Goal: Check status

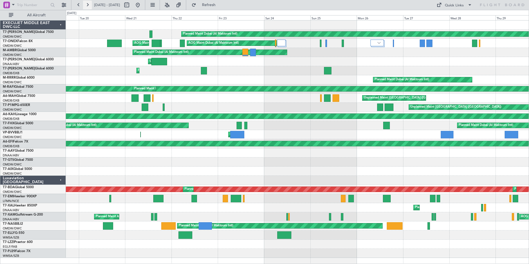
click at [86, 4] on button at bounding box center [87, 5] width 9 height 9
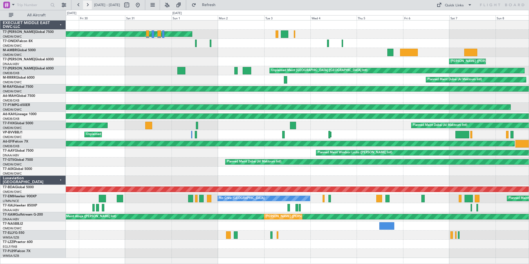
click at [86, 4] on button at bounding box center [87, 5] width 9 height 9
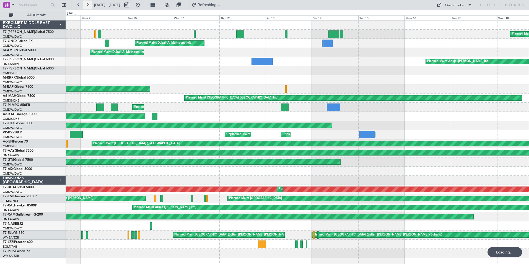
click at [86, 4] on button at bounding box center [87, 5] width 9 height 9
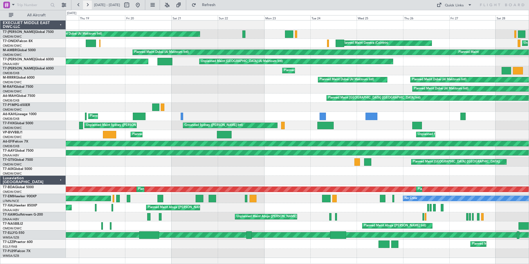
click at [86, 4] on button at bounding box center [87, 5] width 9 height 9
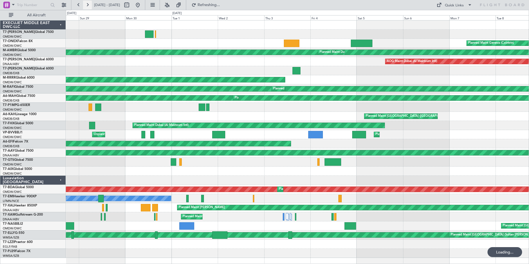
click at [86, 4] on button at bounding box center [87, 5] width 9 height 9
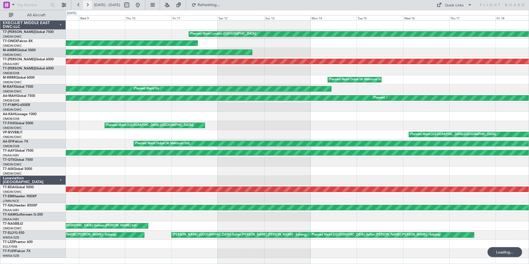
click at [86, 4] on button at bounding box center [87, 5] width 9 height 9
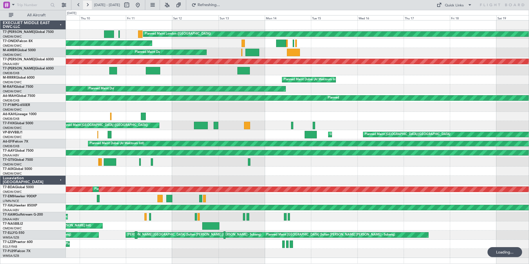
click at [86, 4] on button at bounding box center [87, 5] width 9 height 9
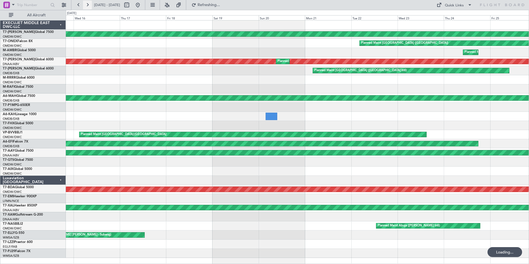
click at [86, 4] on button at bounding box center [87, 5] width 9 height 9
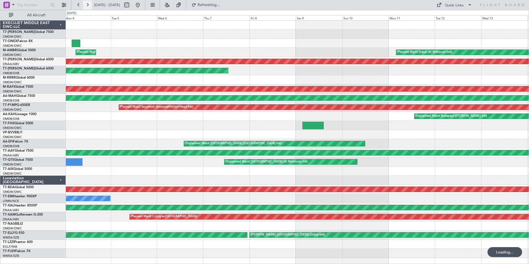
click at [86, 4] on button at bounding box center [87, 5] width 9 height 9
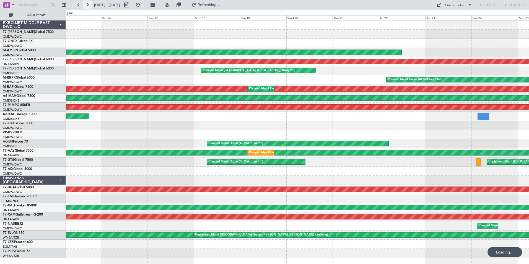
click at [86, 4] on button at bounding box center [87, 5] width 9 height 9
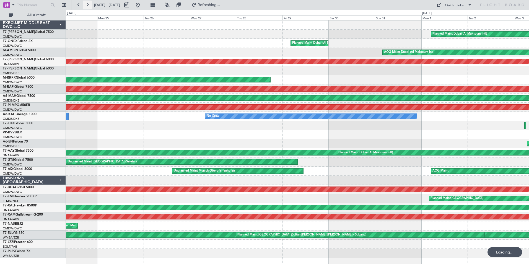
click at [86, 4] on button at bounding box center [87, 5] width 9 height 9
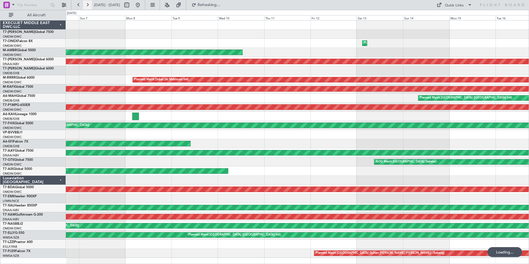
click at [86, 4] on button at bounding box center [87, 5] width 9 height 9
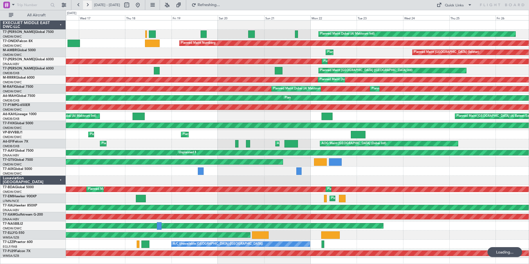
click at [86, 4] on button at bounding box center [87, 5] width 9 height 9
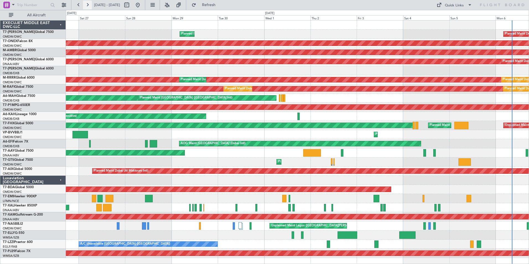
click at [86, 4] on button at bounding box center [87, 5] width 9 height 9
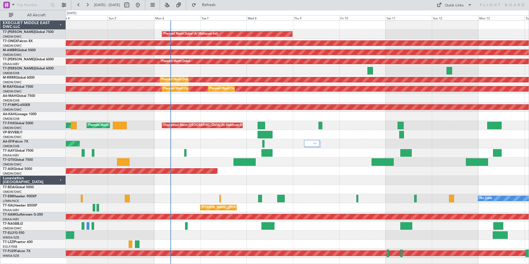
click at [298, 134] on div "Planned Maint Dubai (Al Maktoum Intl)" at bounding box center [297, 134] width 463 height 9
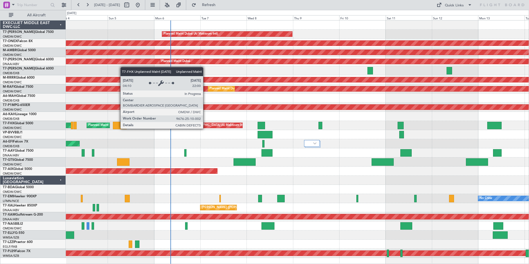
click at [206, 123] on div "Unplanned Maint [GEOGRAPHIC_DATA] (Al Maktoum Intl)" at bounding box center [204, 125] width 82 height 8
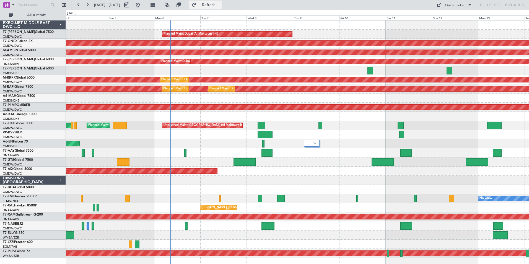
click at [220, 4] on span "Refresh" at bounding box center [208, 5] width 23 height 4
